Goal: Information Seeking & Learning: Compare options

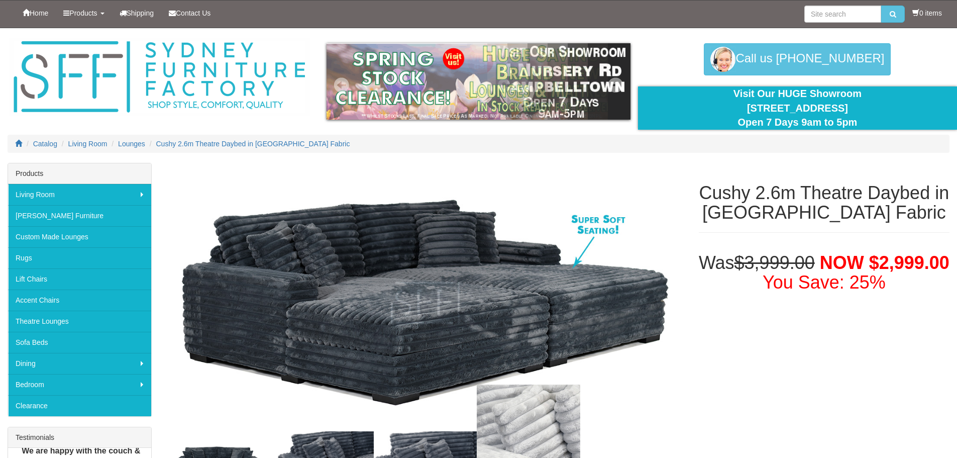
drag, startPoint x: 511, startPoint y: 330, endPoint x: 501, endPoint y: 99, distance: 231.3
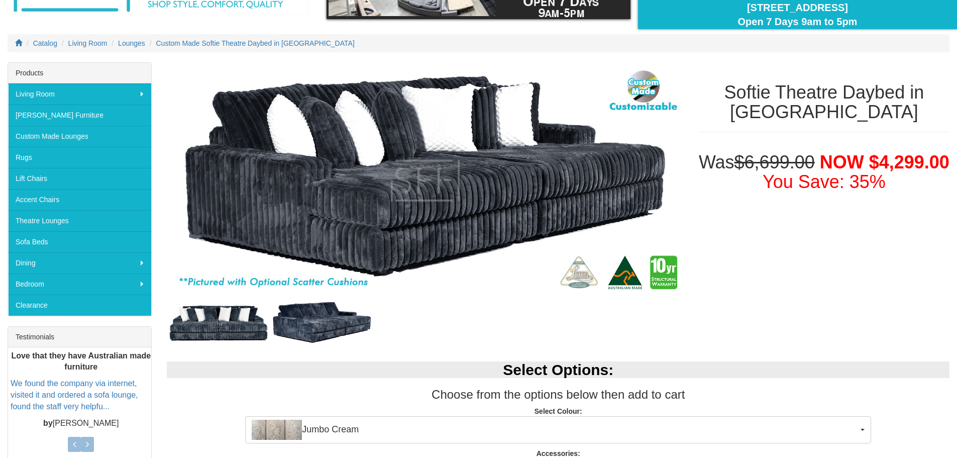
scroll to position [251, 0]
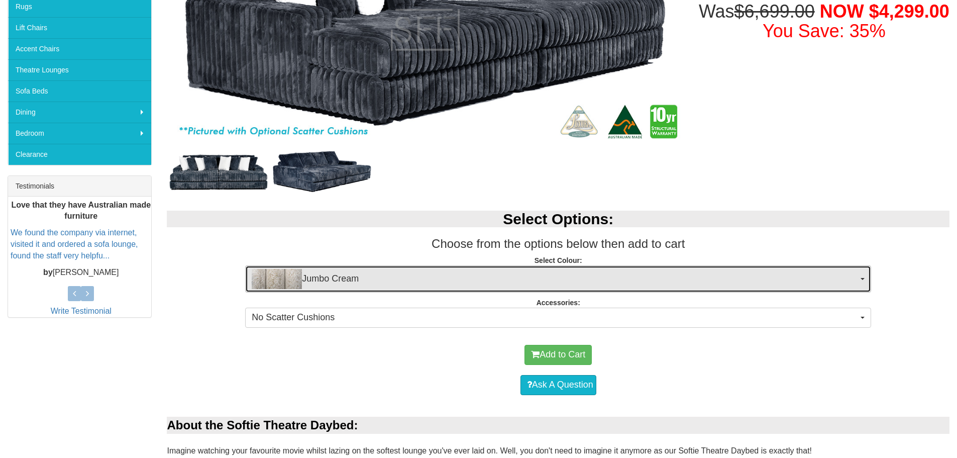
click at [285, 283] on img "button" at bounding box center [277, 279] width 50 height 20
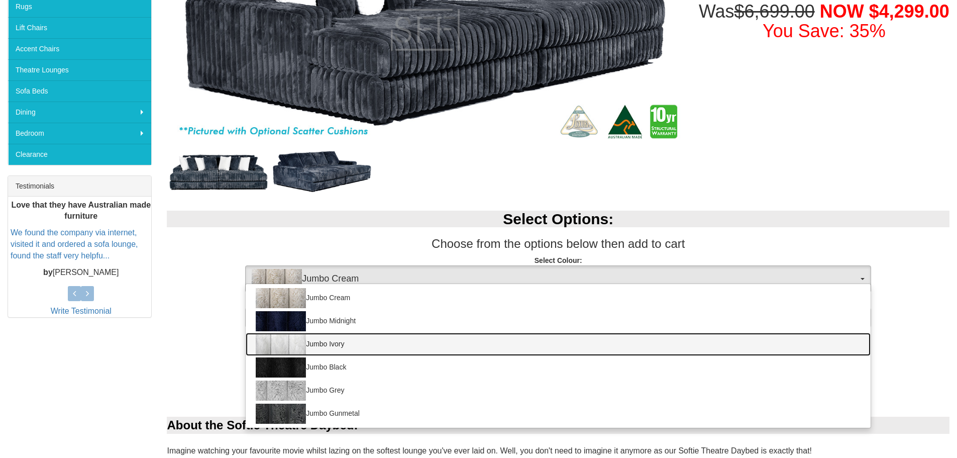
click at [367, 342] on link "Jumbo Ivory" at bounding box center [558, 344] width 625 height 23
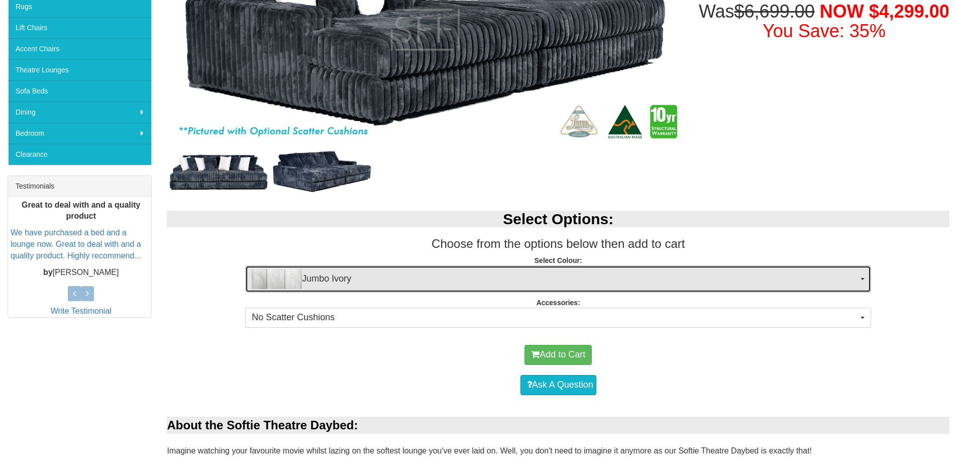
click at [329, 287] on span "Jumbo Ivory" at bounding box center [555, 279] width 606 height 20
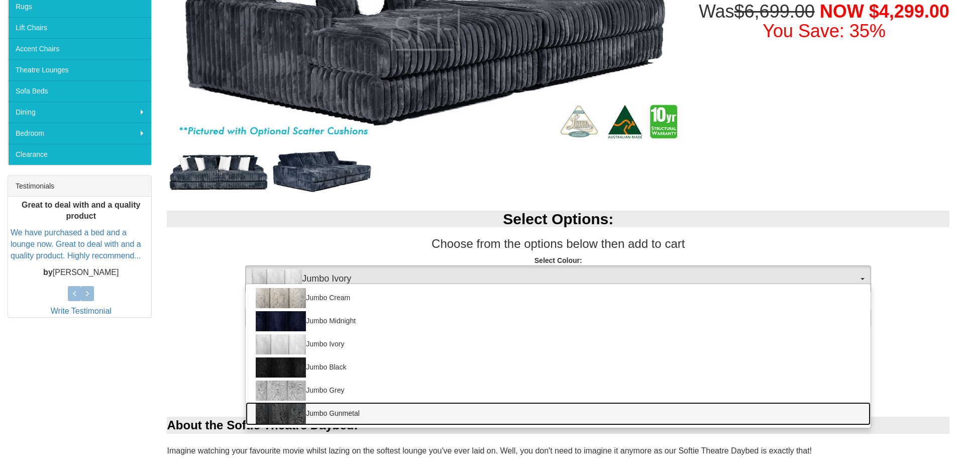
click at [372, 409] on link "Jumbo Gunmetal" at bounding box center [558, 413] width 625 height 23
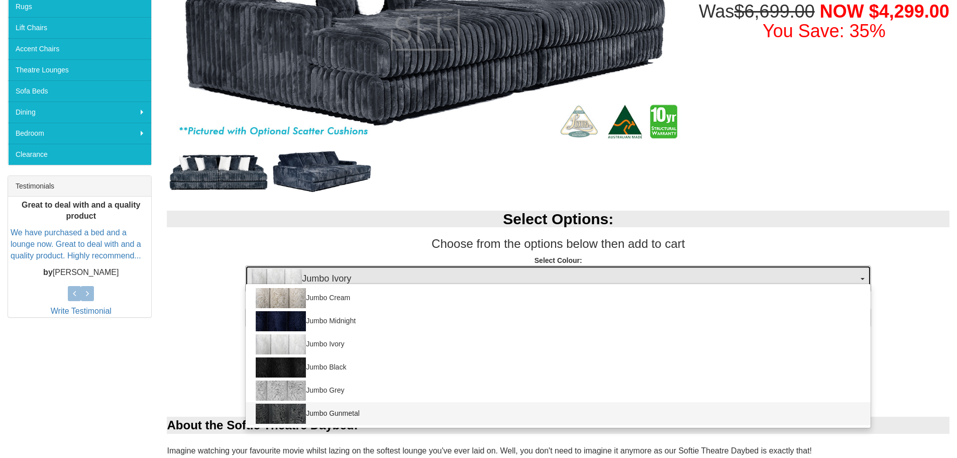
select select "1960"
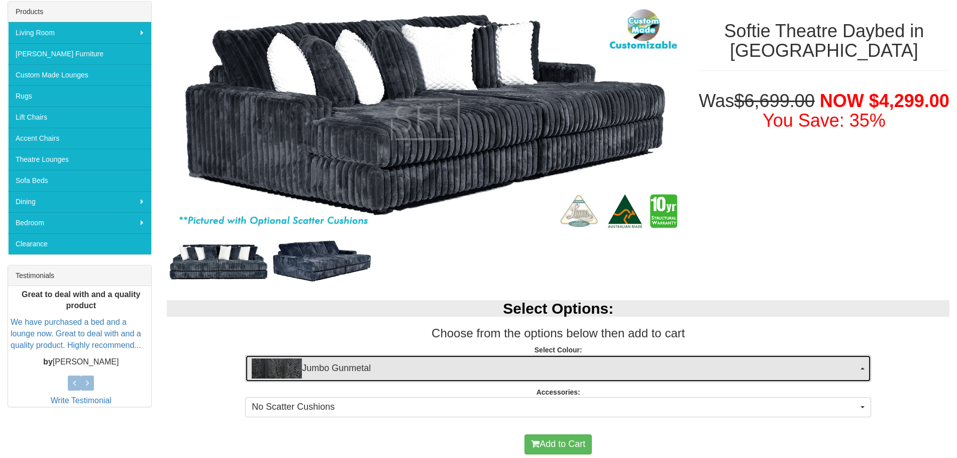
scroll to position [50, 0]
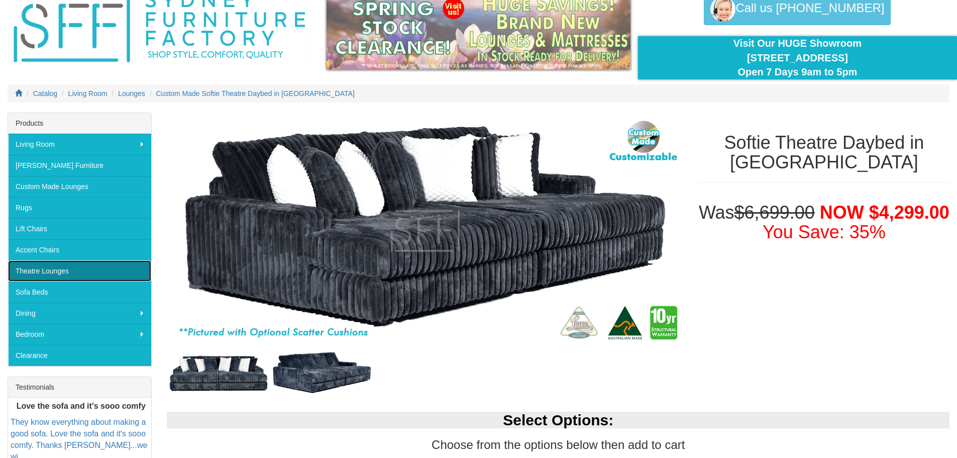
click at [99, 270] on link "Theatre Lounges" at bounding box center [79, 270] width 143 height 21
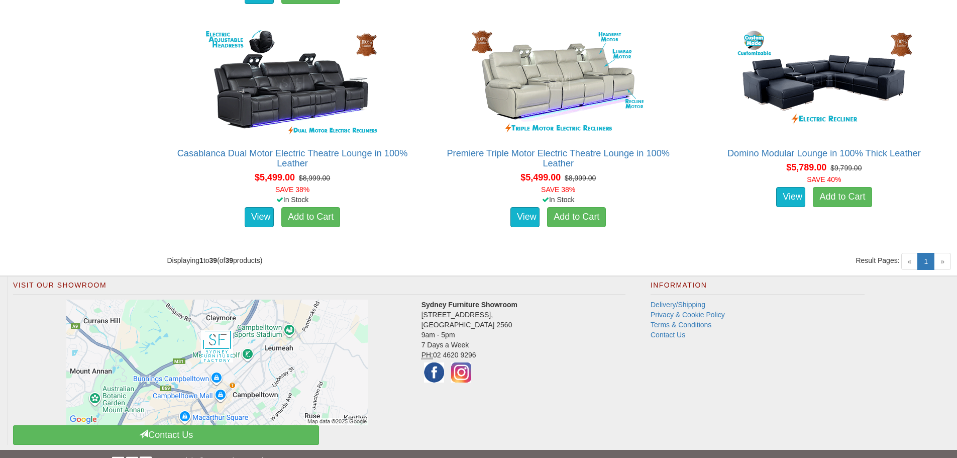
scroll to position [3375, 0]
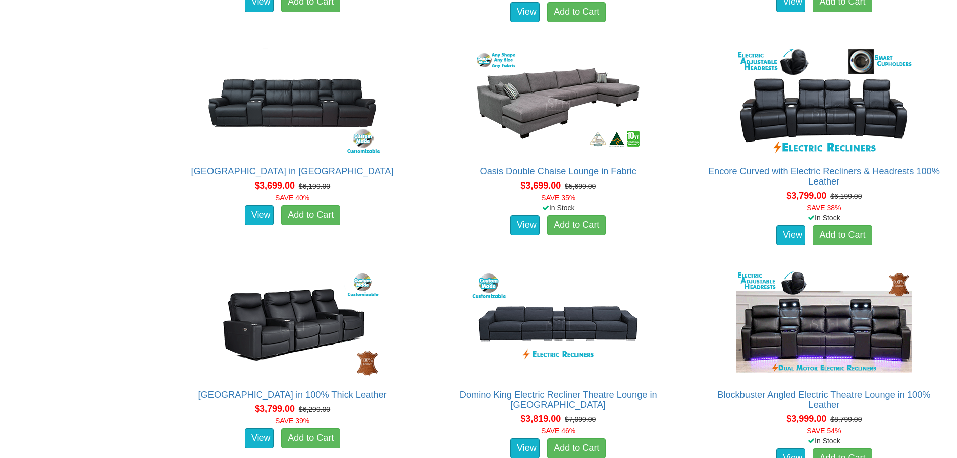
drag, startPoint x: 63, startPoint y: 183, endPoint x: 98, endPoint y: 72, distance: 116.9
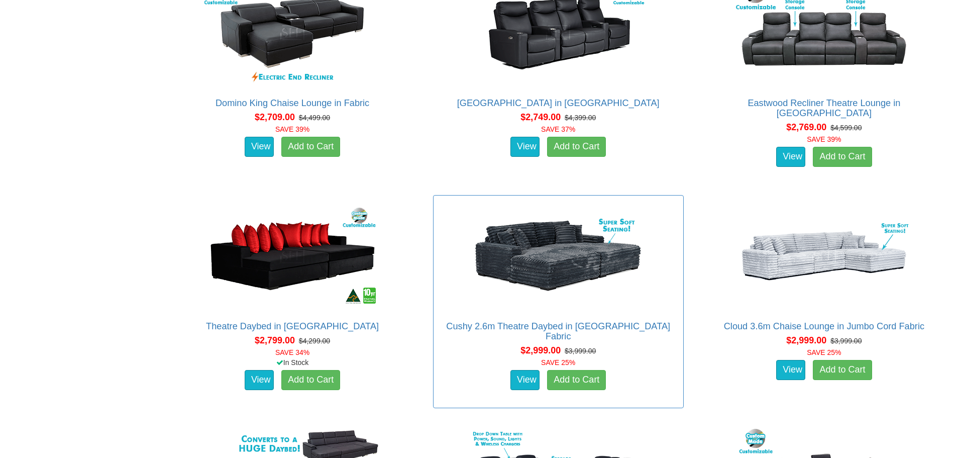
scroll to position [1368, 0]
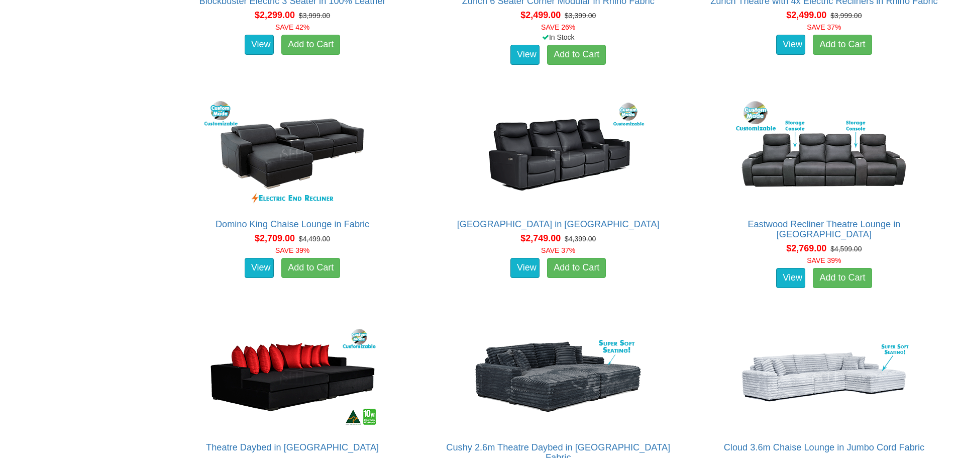
drag, startPoint x: 127, startPoint y: 280, endPoint x: 118, endPoint y: 390, distance: 110.4
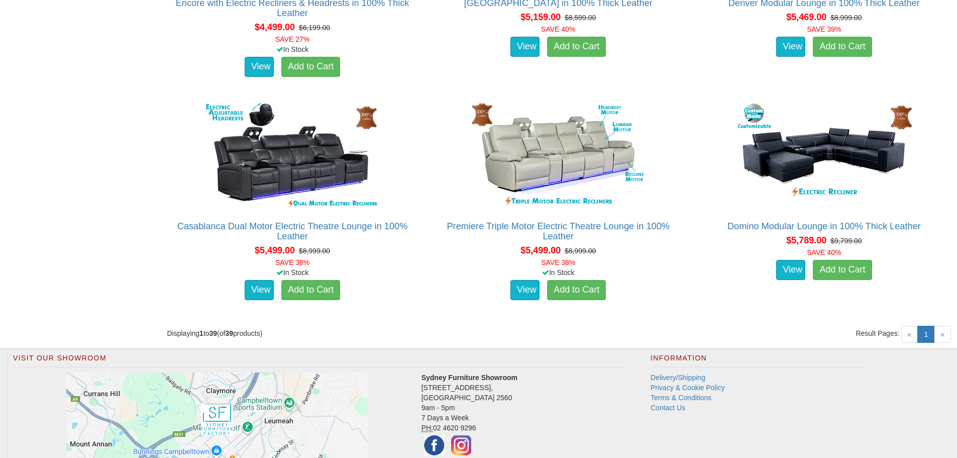
scroll to position [3375, 0]
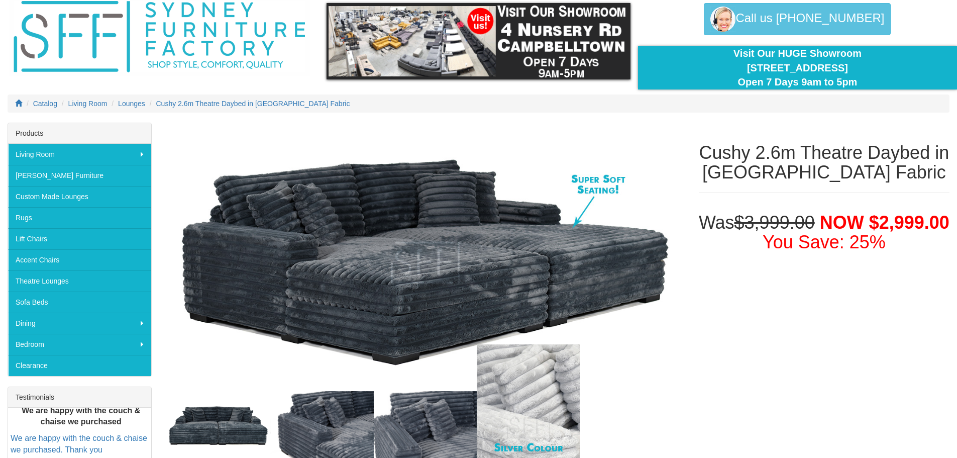
scroll to position [100, 0]
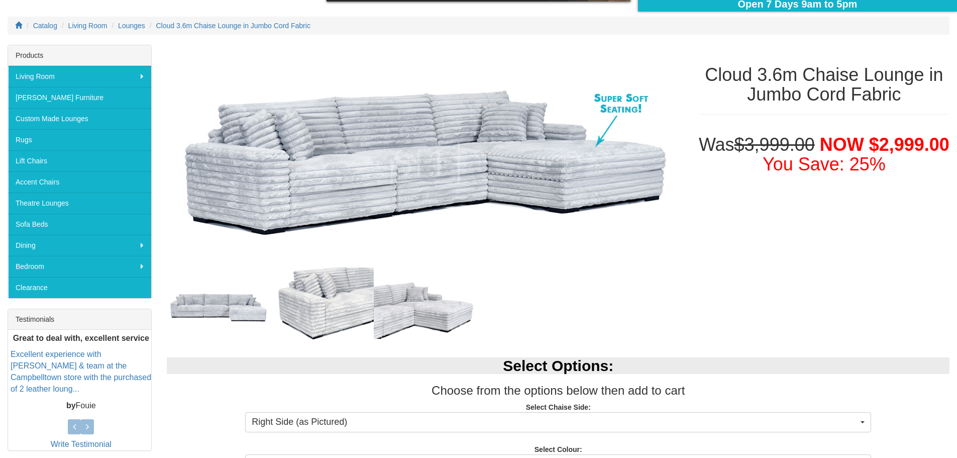
scroll to position [100, 0]
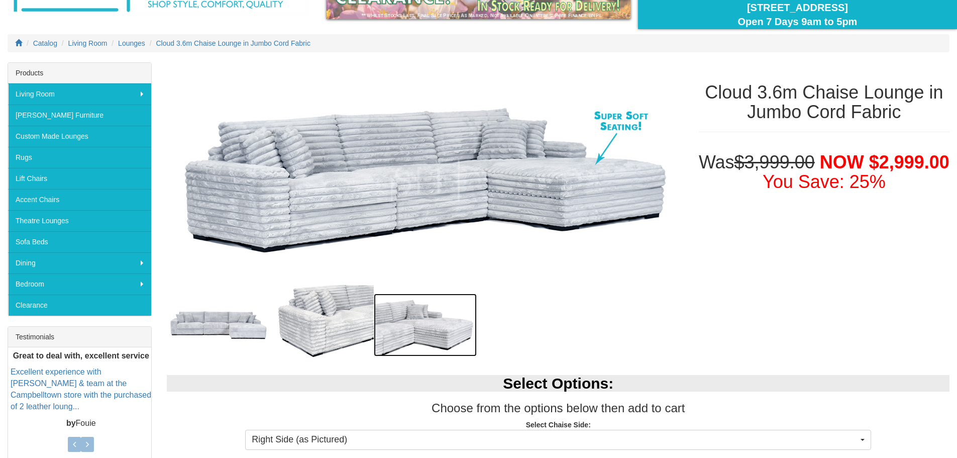
click at [424, 333] on img at bounding box center [425, 324] width 103 height 63
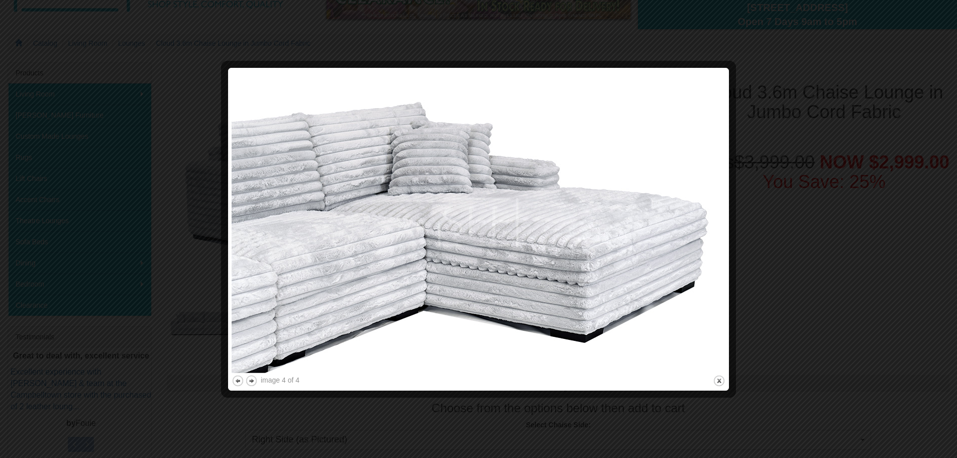
click at [813, 169] on div at bounding box center [478, 229] width 957 height 458
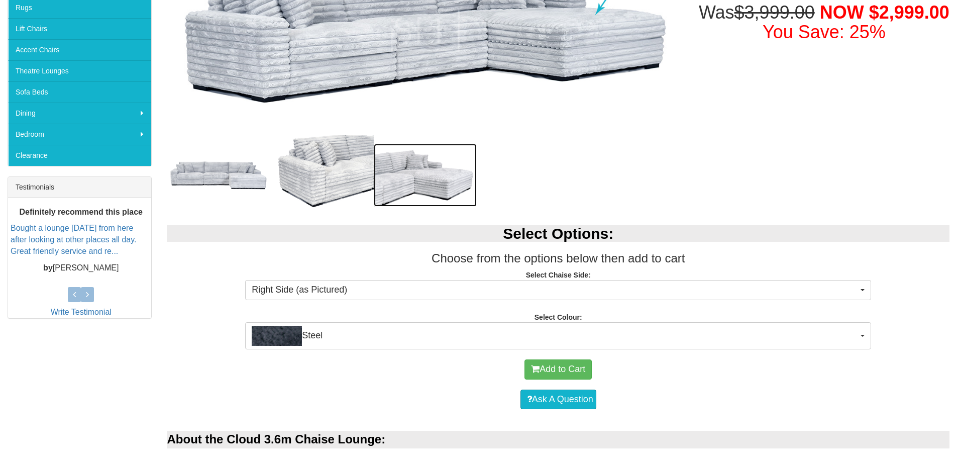
scroll to position [0, 0]
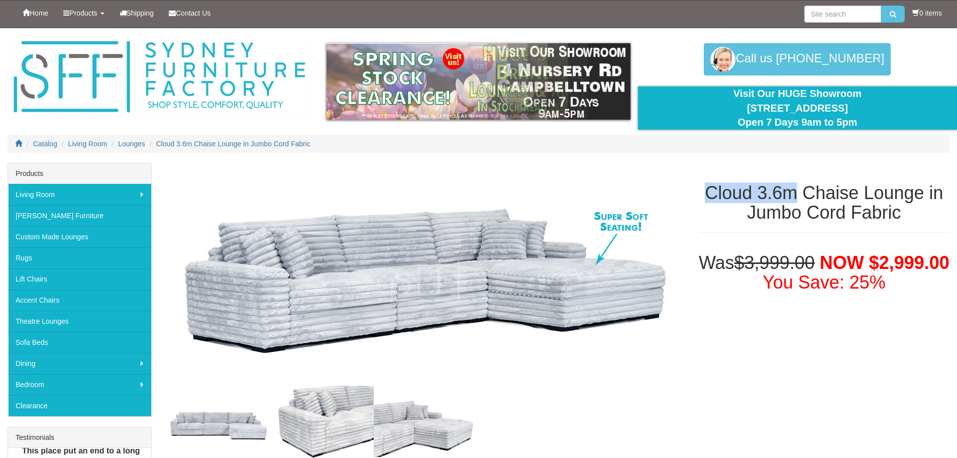
drag, startPoint x: 706, startPoint y: 190, endPoint x: 798, endPoint y: 199, distance: 92.3
click at [798, 199] on h1 "Cloud 3.6m Chaise Lounge in Jumbo Cord Fabric" at bounding box center [824, 203] width 251 height 40
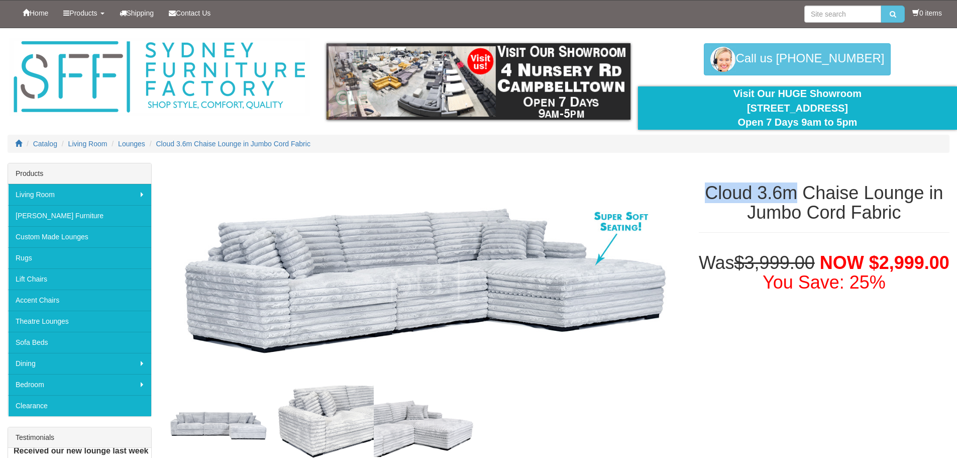
copy h1 "Cloud 3.6m"
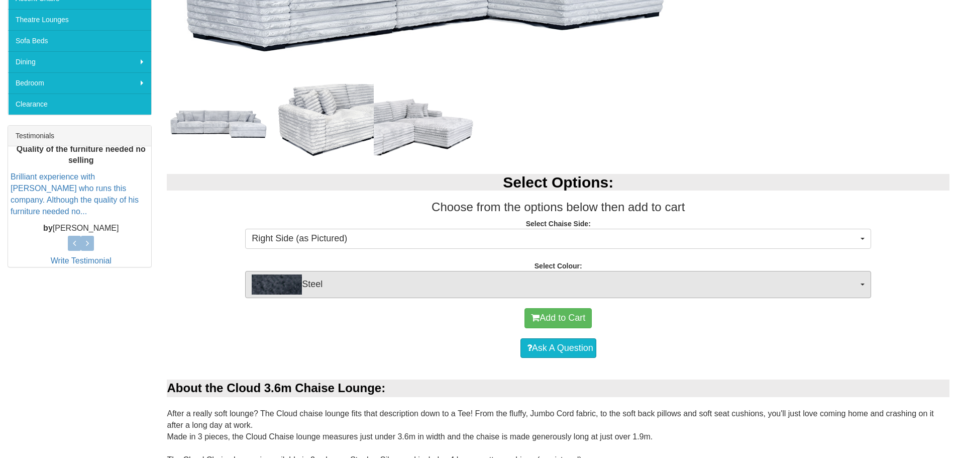
scroll to position [50, 0]
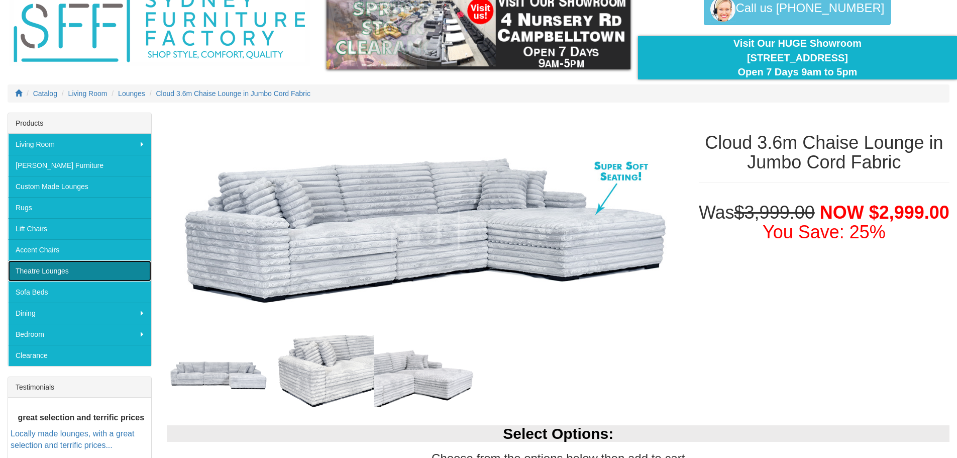
click at [66, 273] on link "Theatre Lounges" at bounding box center [79, 270] width 143 height 21
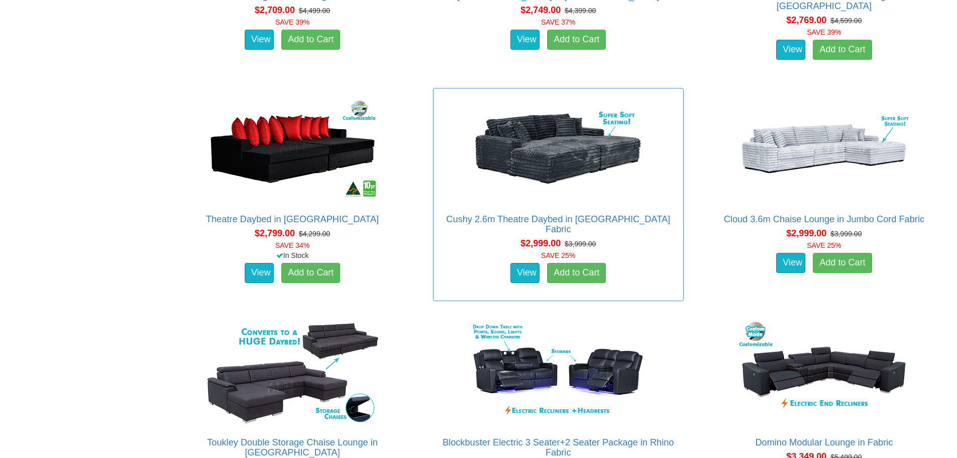
scroll to position [1507, 0]
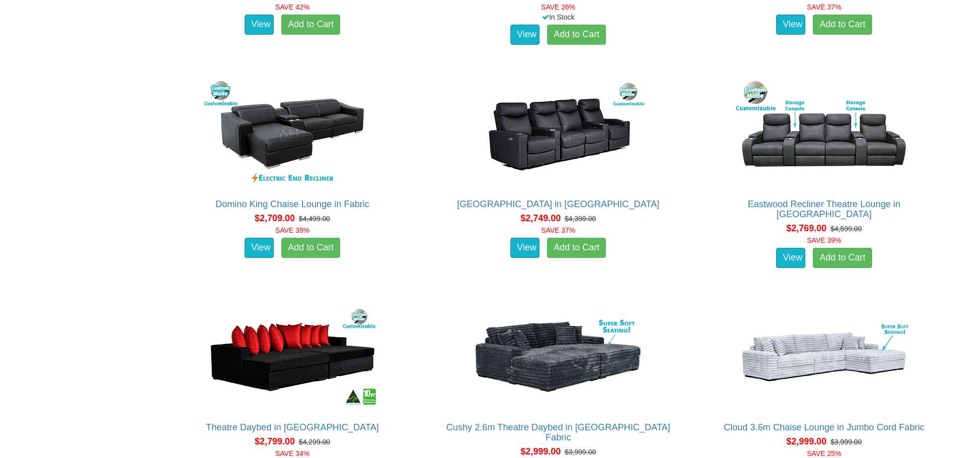
drag, startPoint x: 55, startPoint y: 288, endPoint x: 58, endPoint y: 71, distance: 217.0
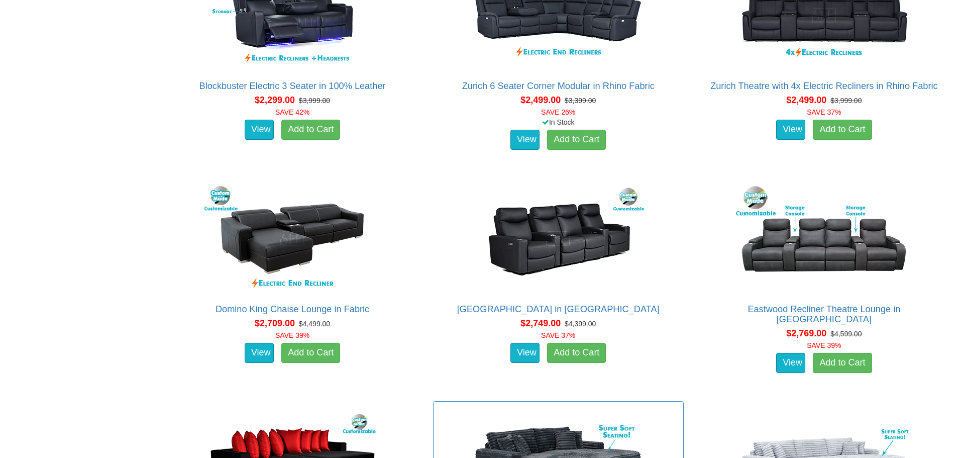
scroll to position [1371, 0]
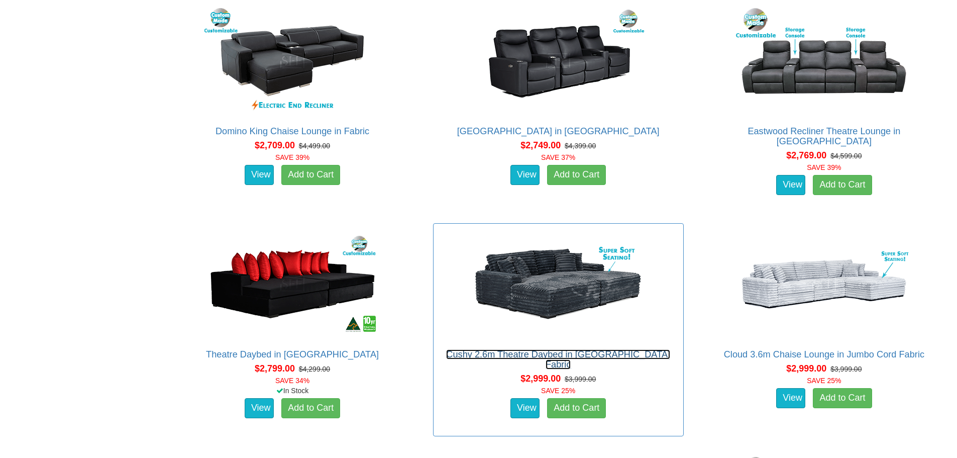
click at [536, 359] on link "Cushy 2.6m Theatre Daybed in [GEOGRAPHIC_DATA] Fabric" at bounding box center [558, 359] width 224 height 20
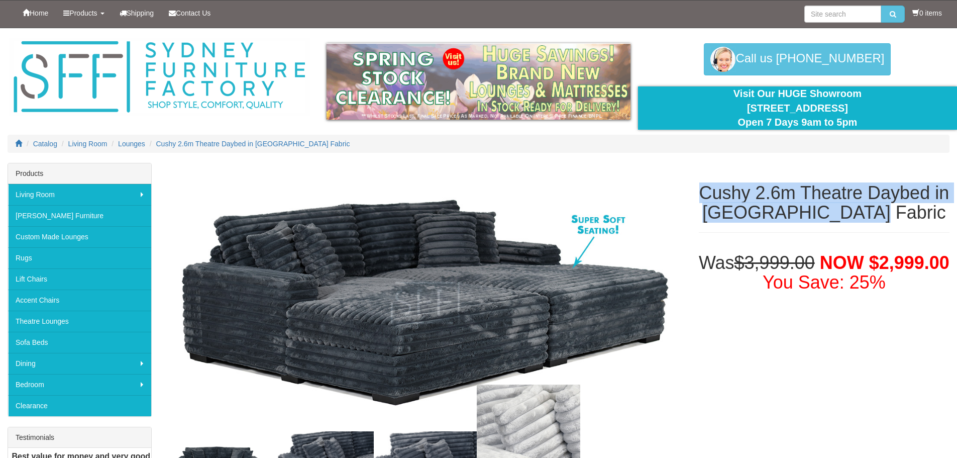
drag, startPoint x: 699, startPoint y: 189, endPoint x: 925, endPoint y: 219, distance: 228.0
click at [925, 219] on h1 "Cushy 2.6m Theatre Daybed in [GEOGRAPHIC_DATA] Fabric" at bounding box center [824, 203] width 251 height 40
copy h1 "Cushy 2.6m Theatre Daybed in [GEOGRAPHIC_DATA] Fabric"
